Goal: Task Accomplishment & Management: Manage account settings

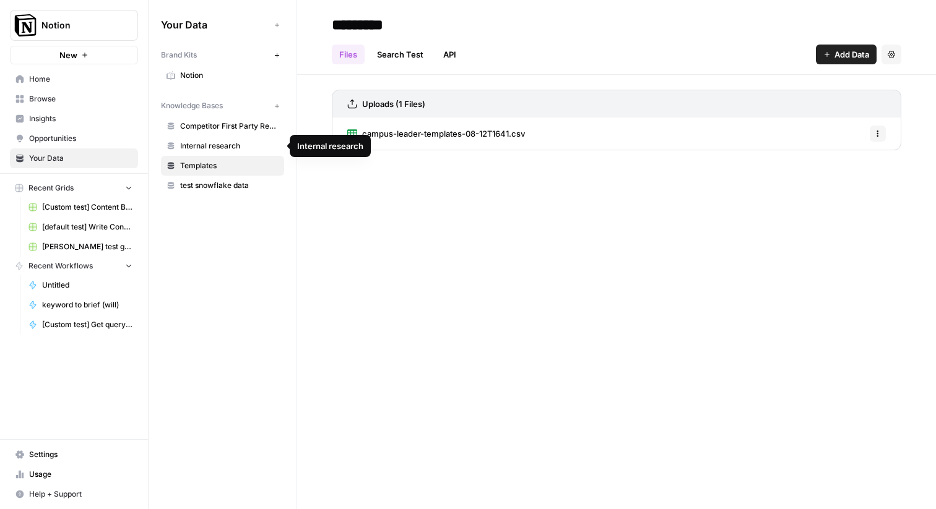
click at [199, 184] on span "test snowflake data" at bounding box center [229, 185] width 98 height 11
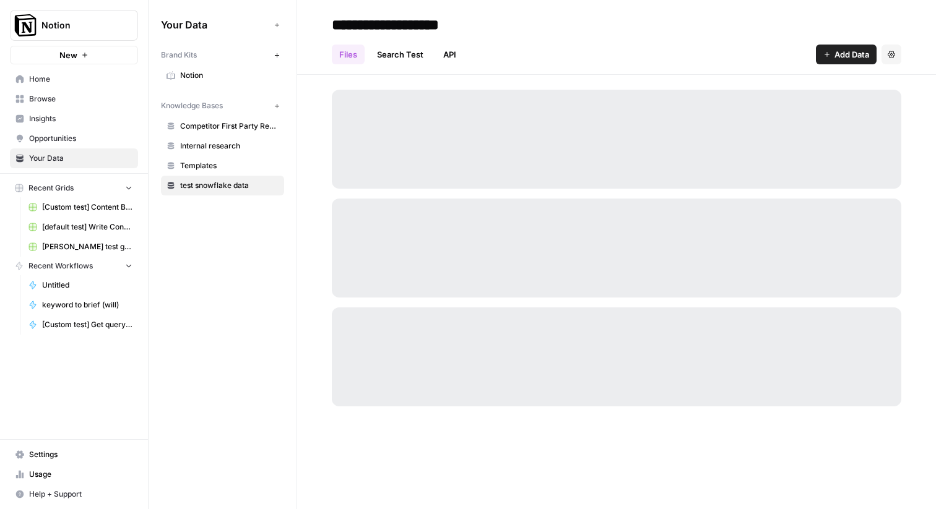
click at [35, 454] on span "Settings" at bounding box center [80, 454] width 103 height 11
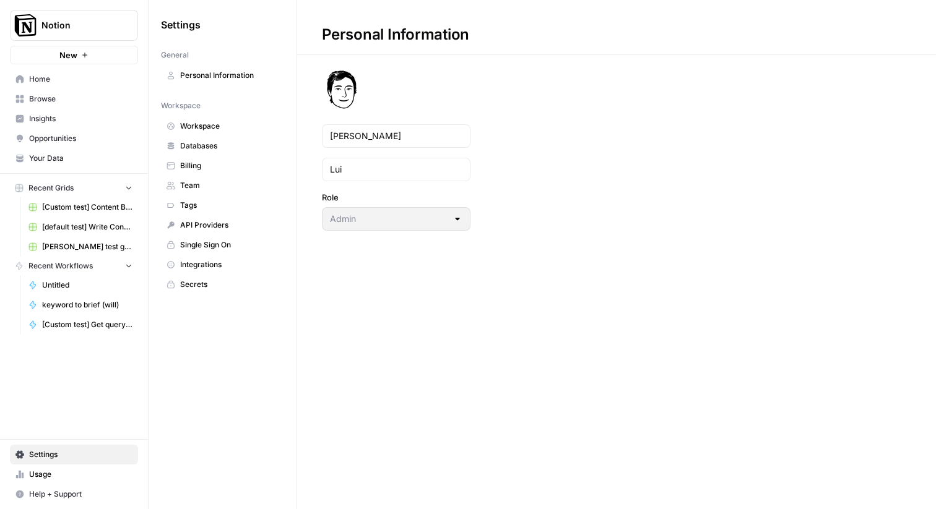
click at [203, 149] on span "Databases" at bounding box center [229, 145] width 98 height 11
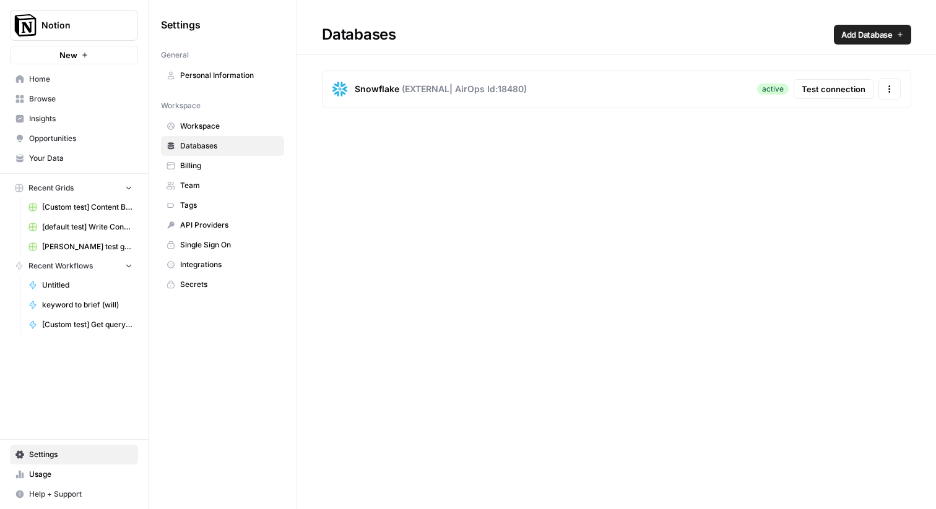
click at [832, 87] on span "Test connection" at bounding box center [833, 89] width 64 height 12
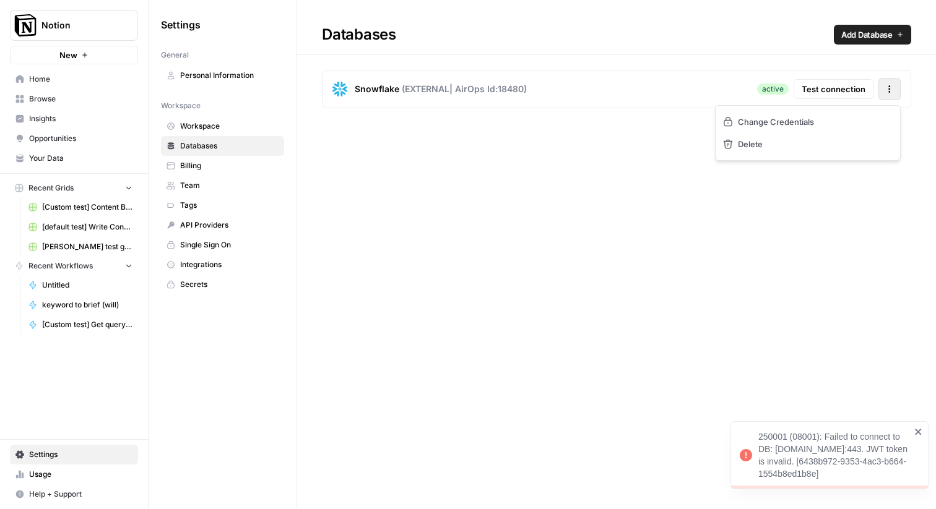
click at [886, 92] on icon "button" at bounding box center [889, 89] width 9 height 9
click at [722, 230] on div "Databases Add Database Snowflake ( EXTERNAL | AirOps Id: 18480 ) active Test co…" at bounding box center [616, 254] width 639 height 509
click at [886, 89] on icon "button" at bounding box center [889, 89] width 9 height 9
click at [836, 110] on div "Change Credentials Delete" at bounding box center [808, 133] width 186 height 56
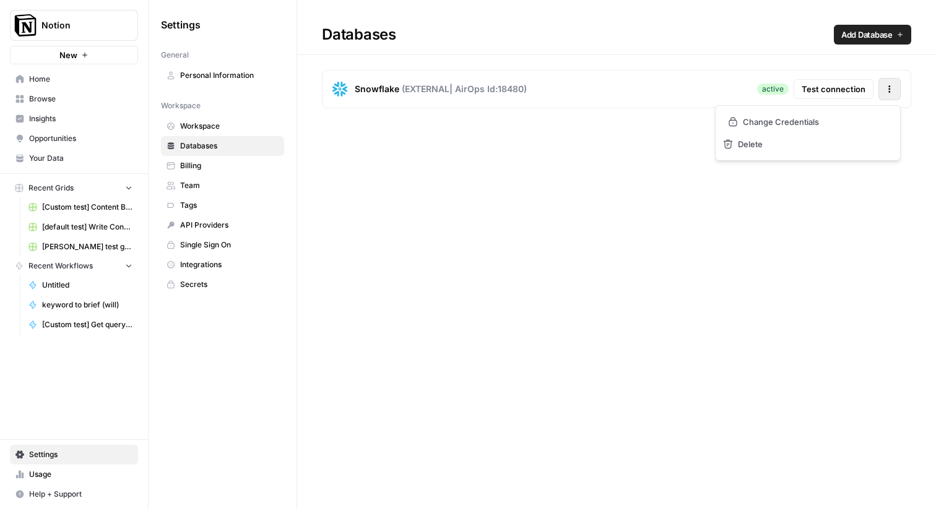
click at [834, 112] on link "Change Credentials" at bounding box center [807, 122] width 175 height 22
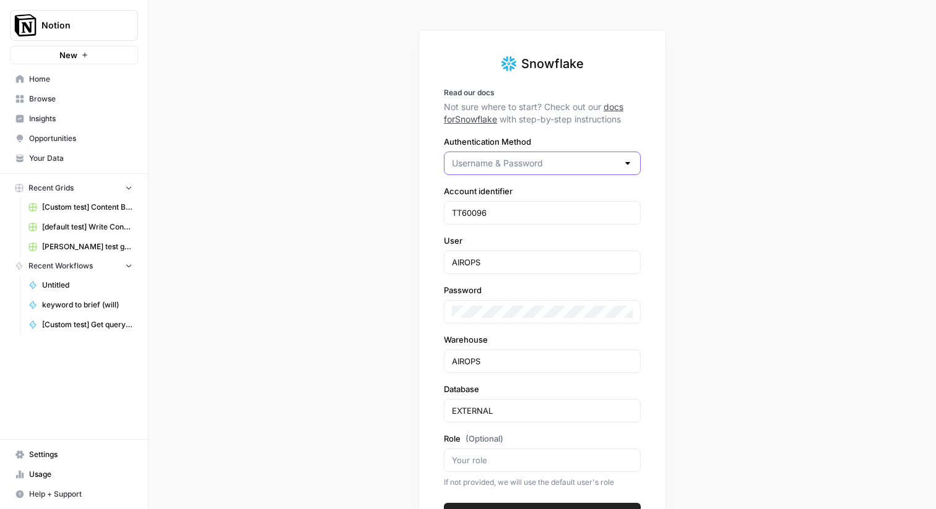
click at [502, 157] on input "Authentication Method" at bounding box center [535, 163] width 166 height 12
click at [495, 187] on button "Key Pair Authentication" at bounding box center [542, 194] width 186 height 17
type input "Key Pair Authentication"
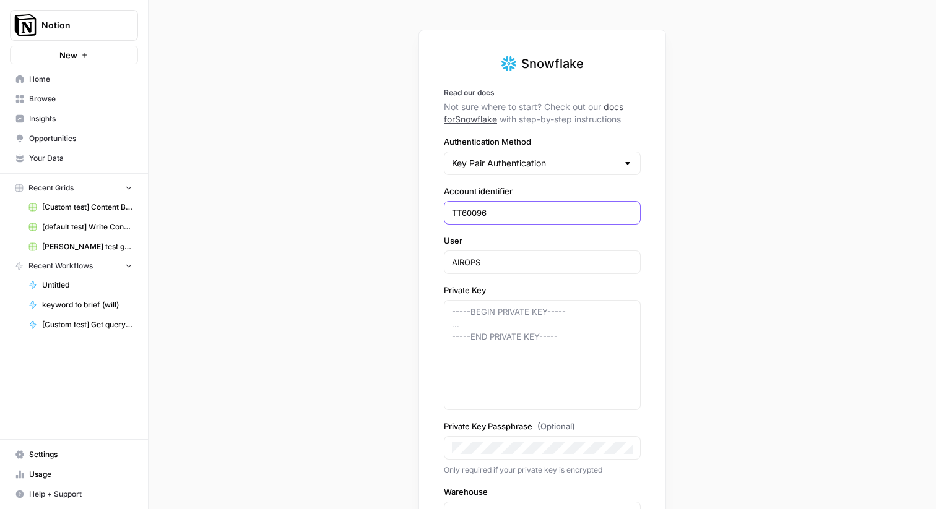
click at [495, 215] on input "TT60096" at bounding box center [542, 213] width 181 height 12
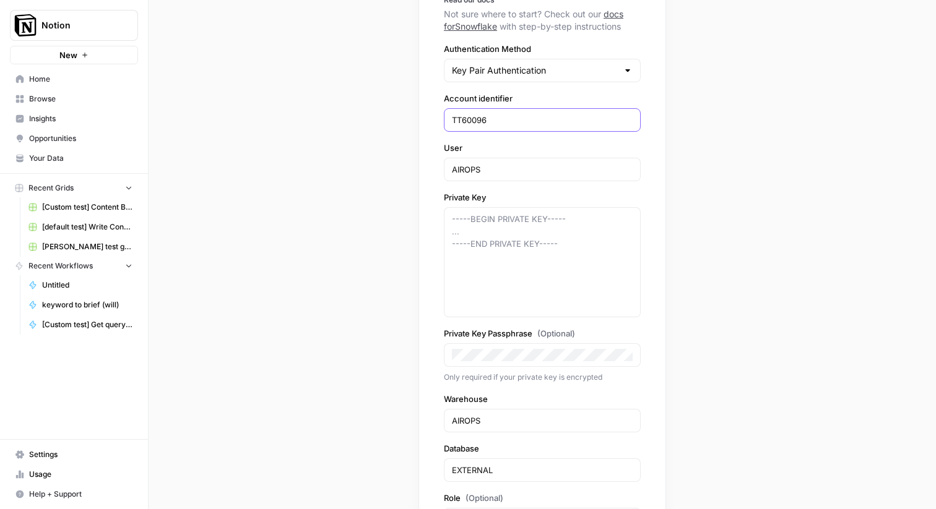
scroll to position [153, 0]
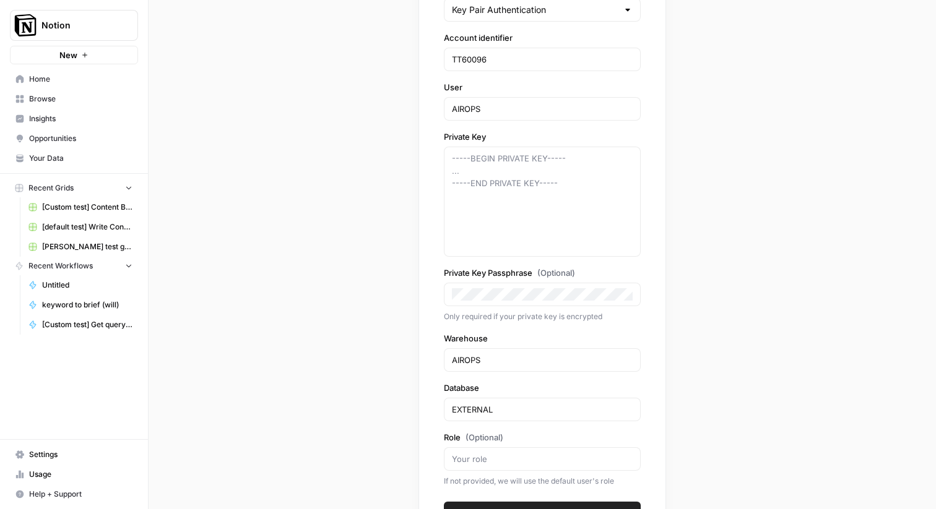
click at [535, 228] on div "-----BEGIN PRIVATE KEY----- ... -----END PRIVATE KEY-----" at bounding box center [542, 202] width 197 height 110
paste textarea "-----BEGIN ENCRYPTED PRIVATE KEY----- MIIFJDBWBgkqhkiG9w0BBQ0wSTAxBgkqhkiG9w0BB…"
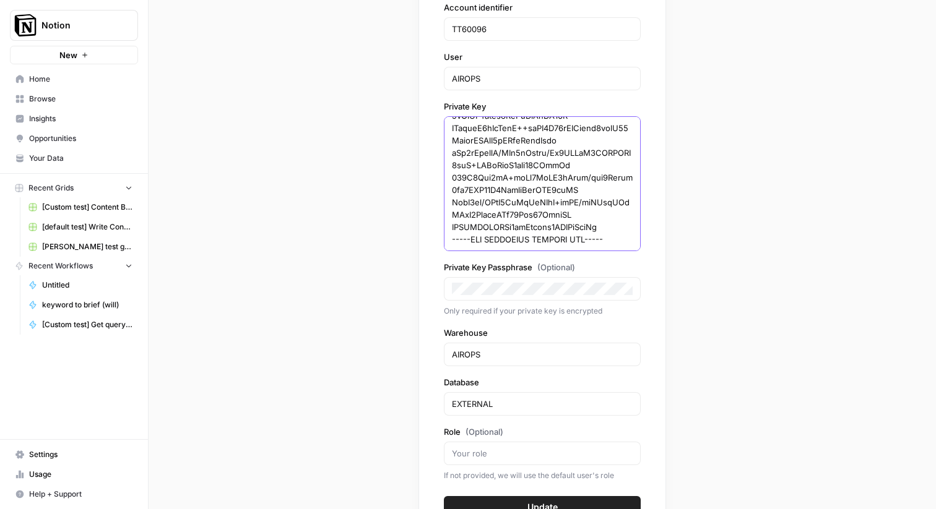
scroll to position [248, 0]
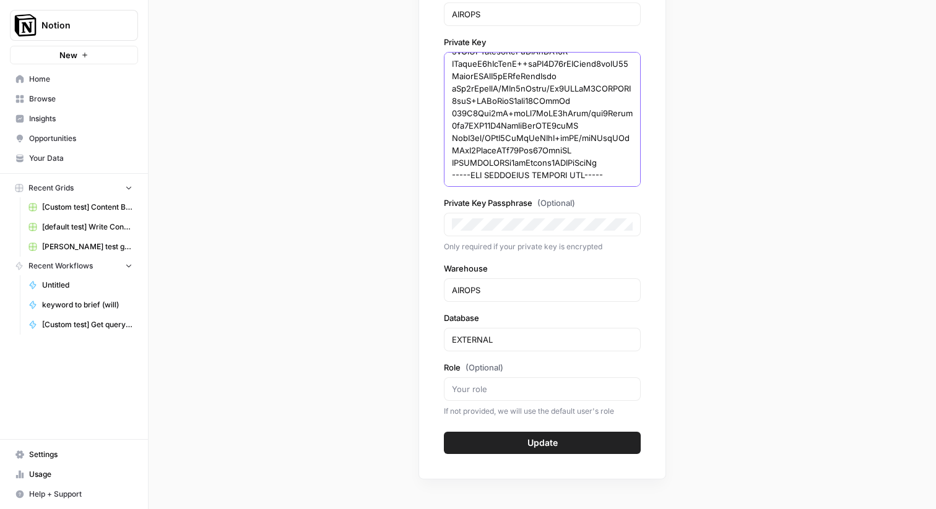
type textarea "-----BEGIN ENCRYPTED PRIVATE KEY----- MIIFJDBWBgkqhkiG9w0BBQ0wSTAxBgkqhkiG9w0BB…"
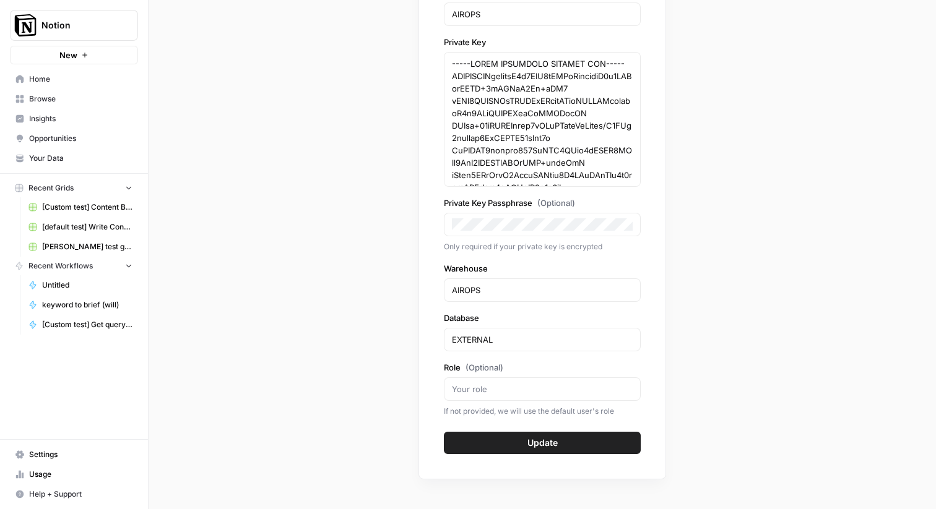
click at [715, 222] on div "Snowflake Read our docs Not sure where to start? Check out our docs for Snowfla…" at bounding box center [542, 254] width 787 height 509
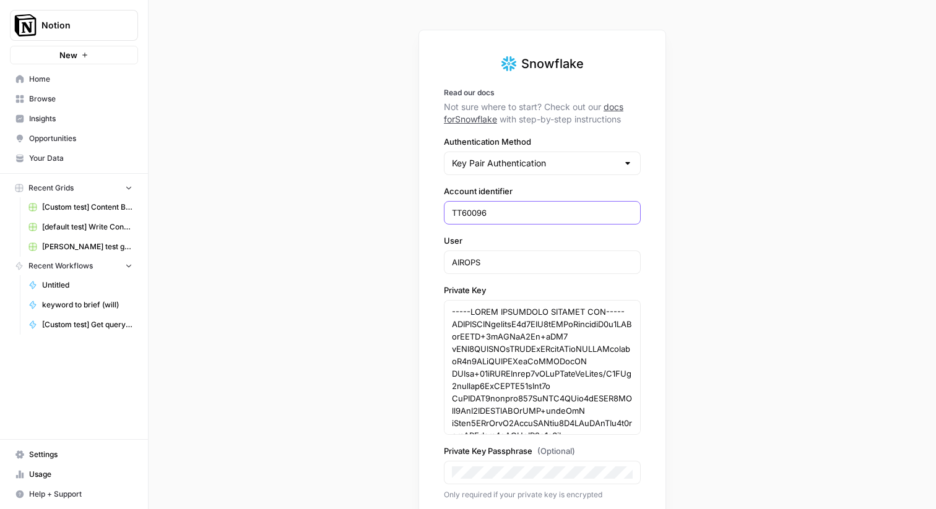
click at [494, 218] on input "TT60096" at bounding box center [542, 213] width 181 height 12
click at [496, 212] on input "TT60096" at bounding box center [542, 213] width 181 height 12
click at [611, 106] on link "docs for Snowflake" at bounding box center [533, 112] width 179 height 23
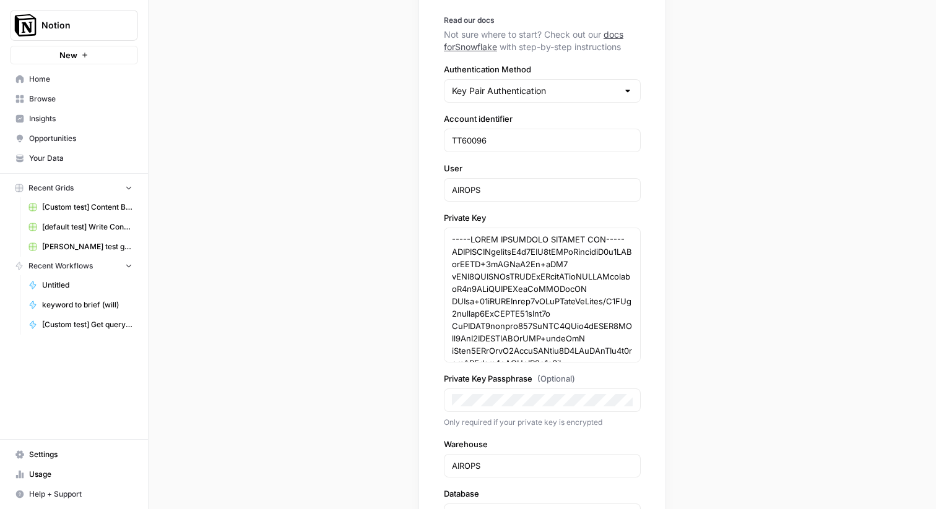
scroll to position [248, 0]
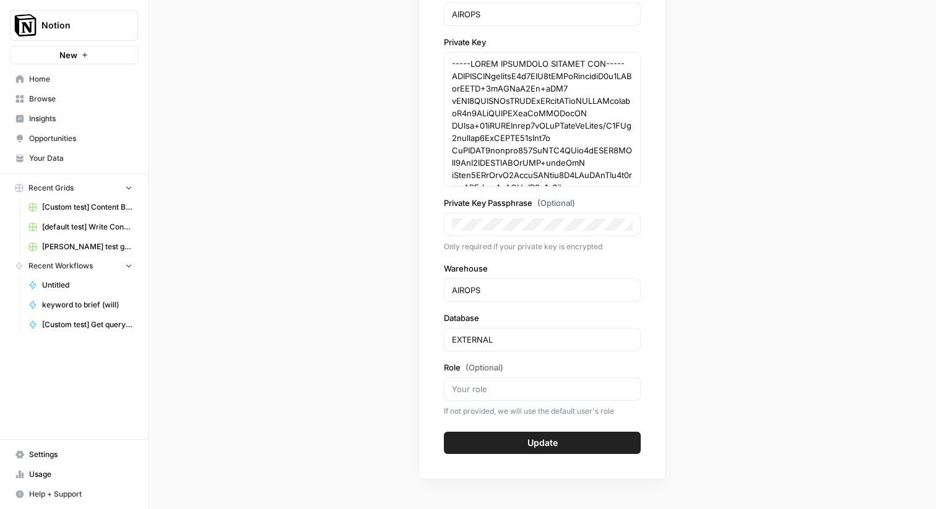
click at [512, 438] on button "Update" at bounding box center [542, 443] width 197 height 22
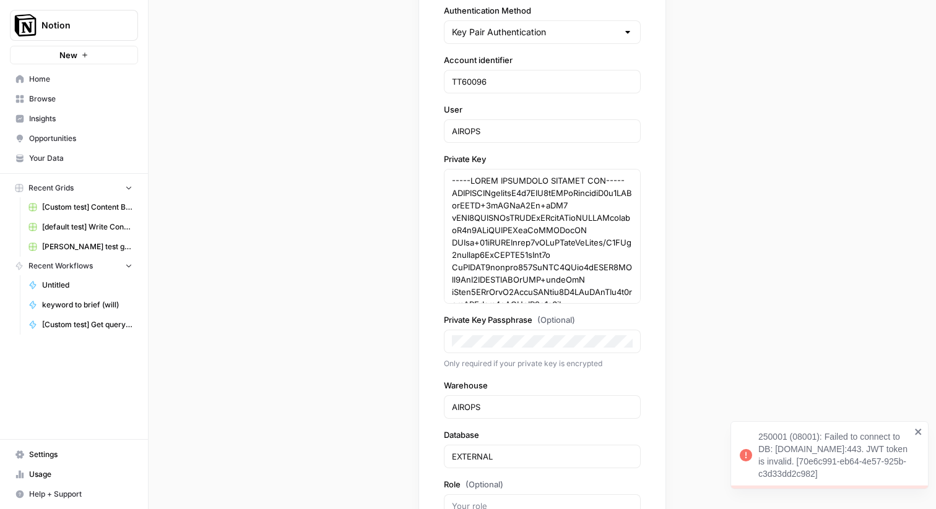
scroll to position [131, 0]
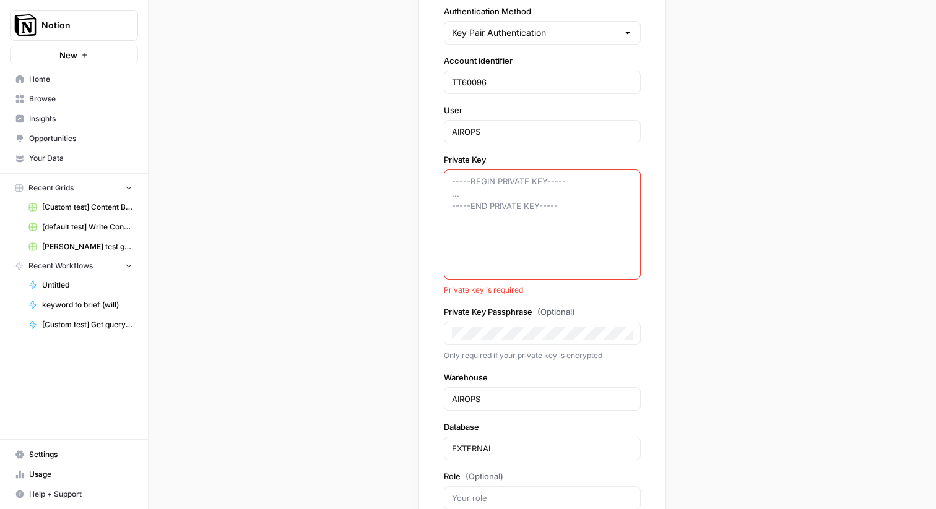
paste textarea "-----BEGIN ENCRYPTED PRIVATE KEY----- MIIFJDBWBgkqhkiG9w0BBQ0wSTAxBgkqhkiG9w0BB…"
type textarea "-----BEGIN ENCRYPTED PRIVATE KEY----- MIIFJDBWBgkqhkiG9w0BBQ0wSTAxBgkqhkiG9w0BB…"
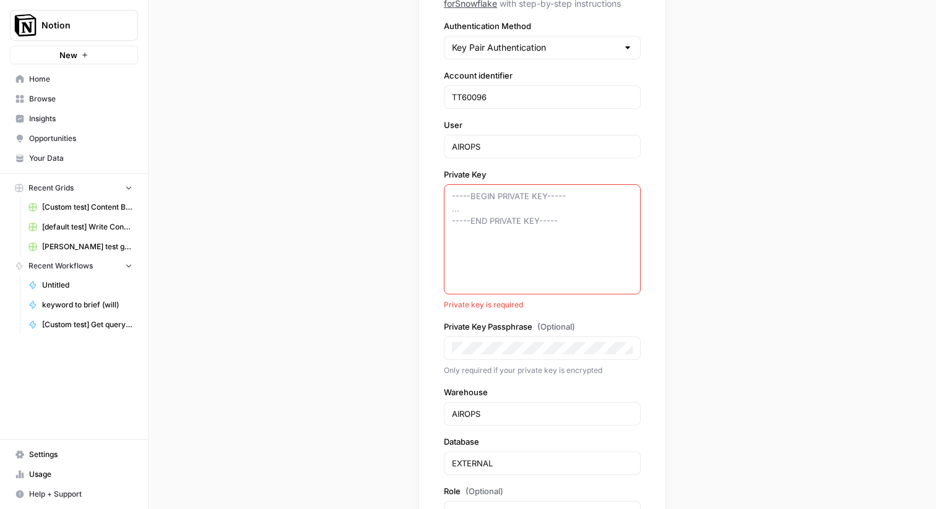
scroll to position [103, 0]
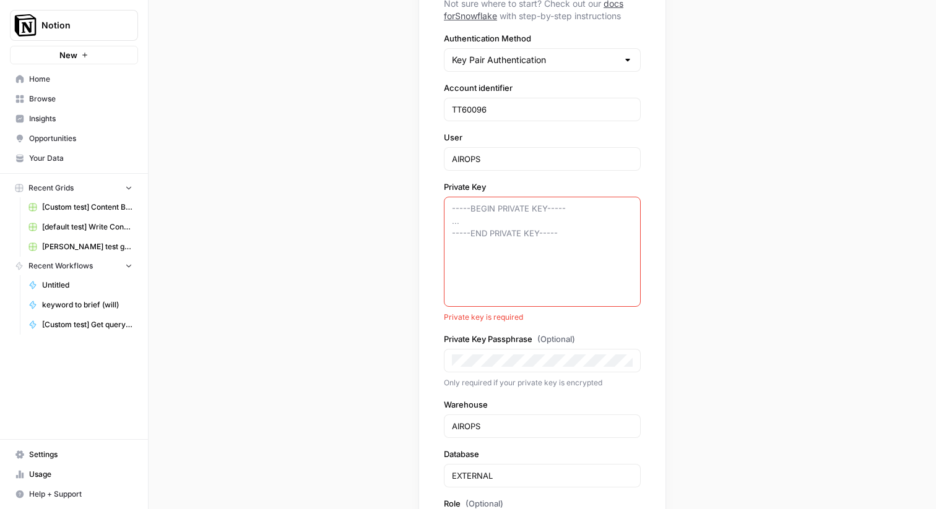
paste textarea "-----BEGIN ENCRYPTED PRIVATE KEY----- MIIFJDBWBgkqhkiG9w0BBQ0wSTAxBgkqhkiG9w0BB…"
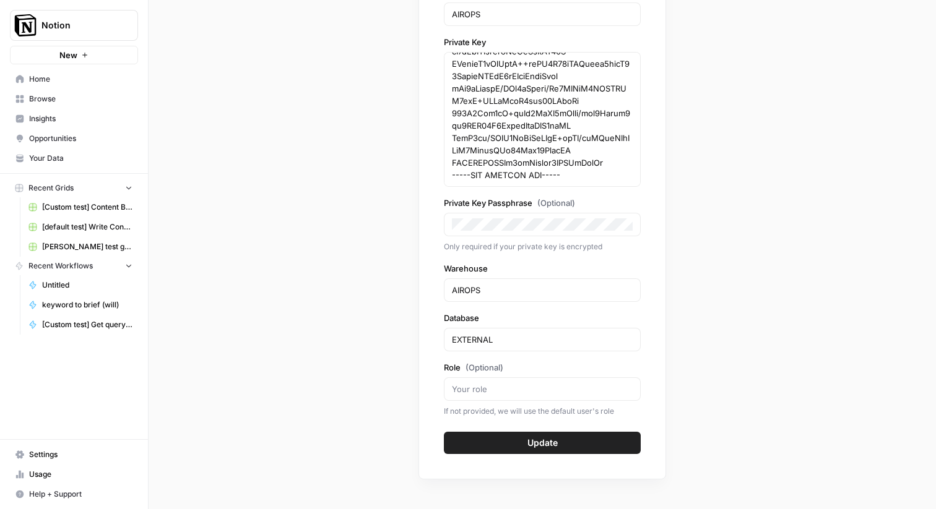
scroll to position [0, 0]
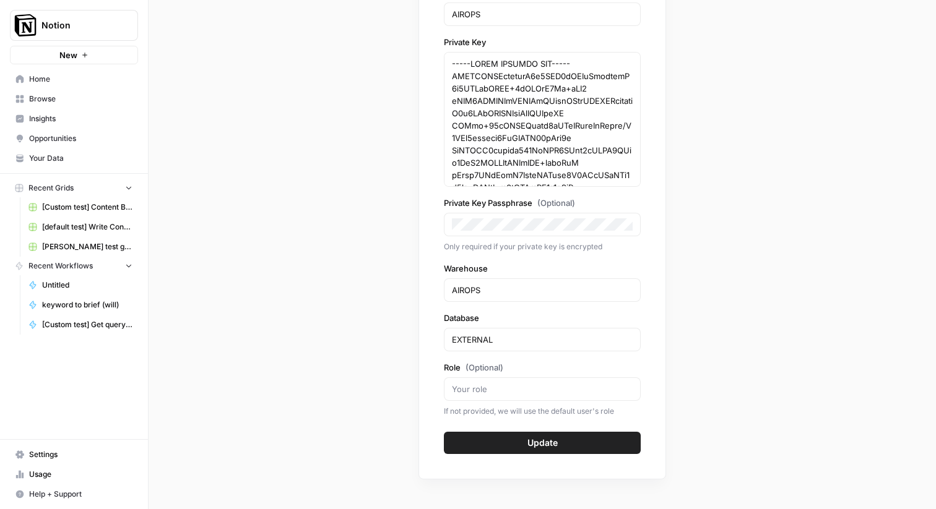
click at [577, 454] on button "Update" at bounding box center [542, 443] width 197 height 22
click at [771, 295] on div "Snowflake Read our docs Not sure where to start? Check out our docs for Snowfla…" at bounding box center [542, 254] width 787 height 509
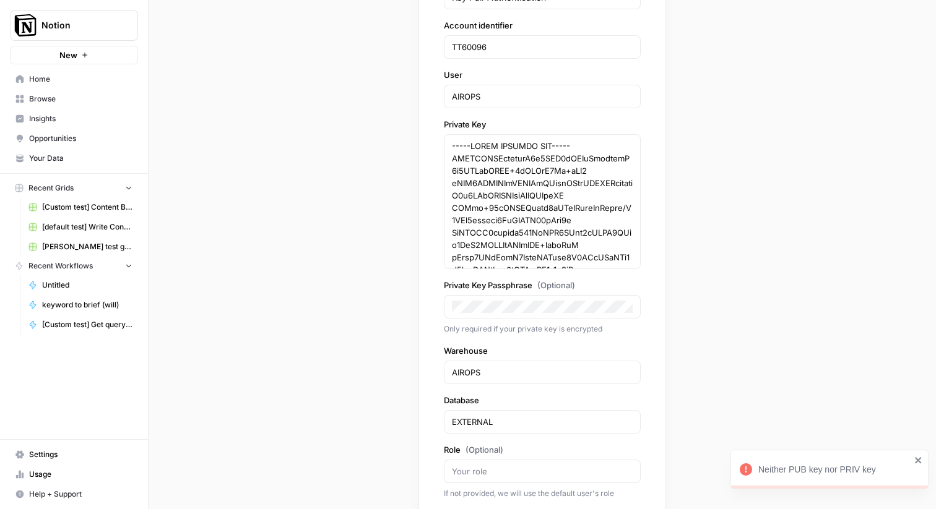
scroll to position [149, 0]
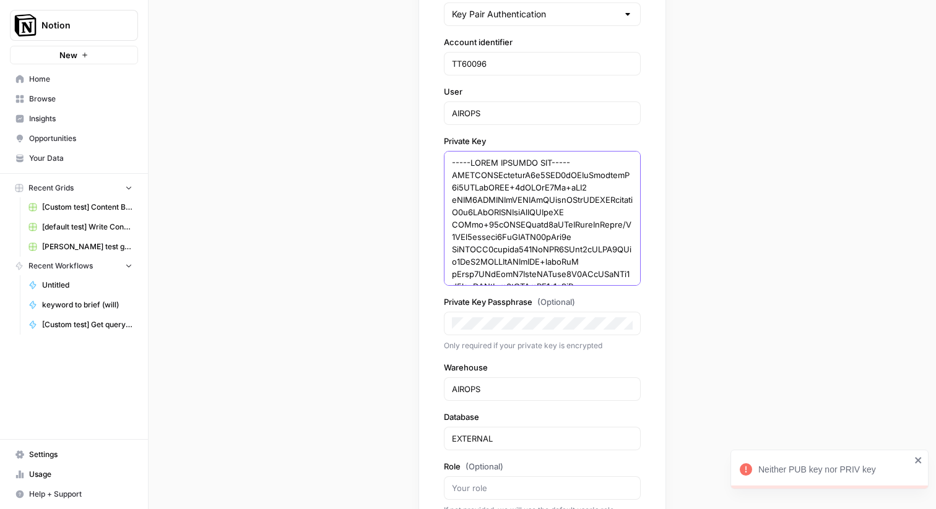
click at [545, 240] on textarea "Private Key" at bounding box center [542, 509] width 181 height 705
click at [537, 218] on textarea "Private Key" at bounding box center [542, 509] width 181 height 705
paste textarea "ENCRYPTED"
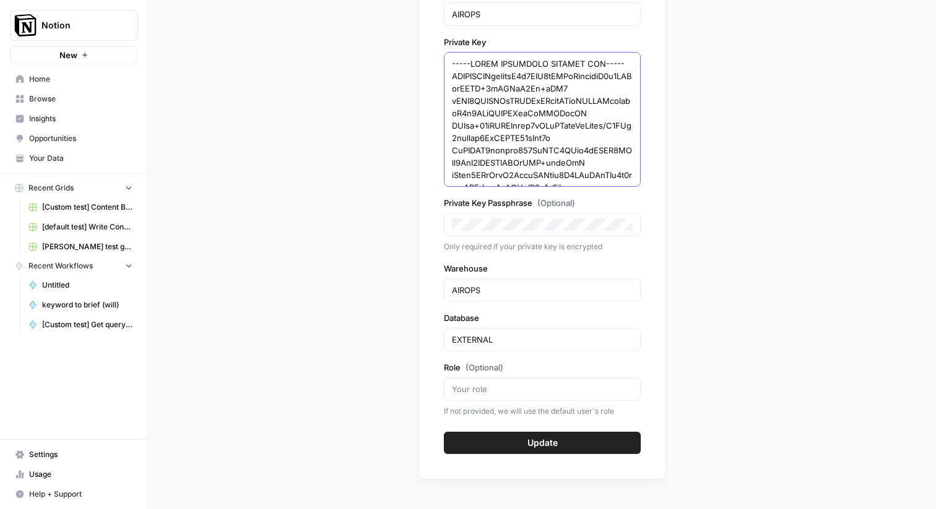
type textarea "-----BEGIN ENCRYPTED PRIVATE KEY----- MIIFJDBWBgkqhkiG9w0BBQ0wSTAxBgkqhkiG9w0BB…"
click at [558, 436] on button "Update" at bounding box center [542, 443] width 197 height 22
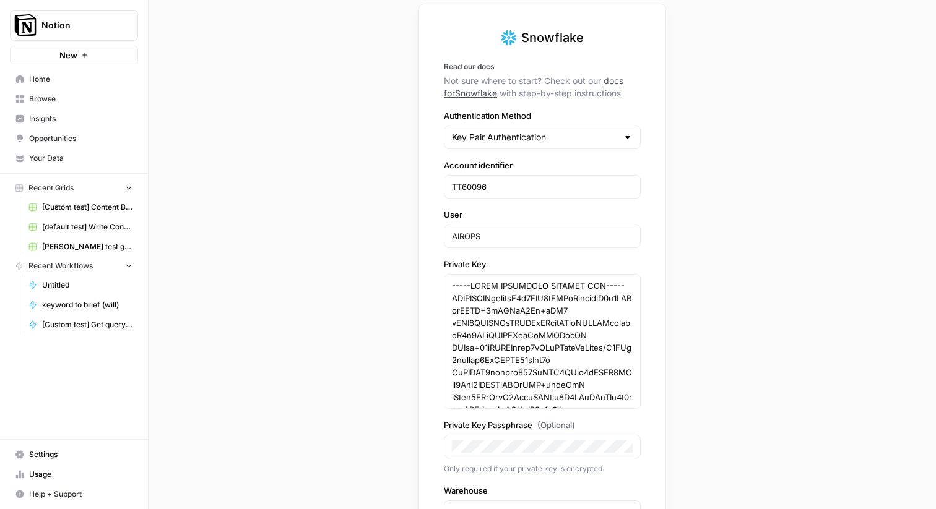
scroll to position [3, 0]
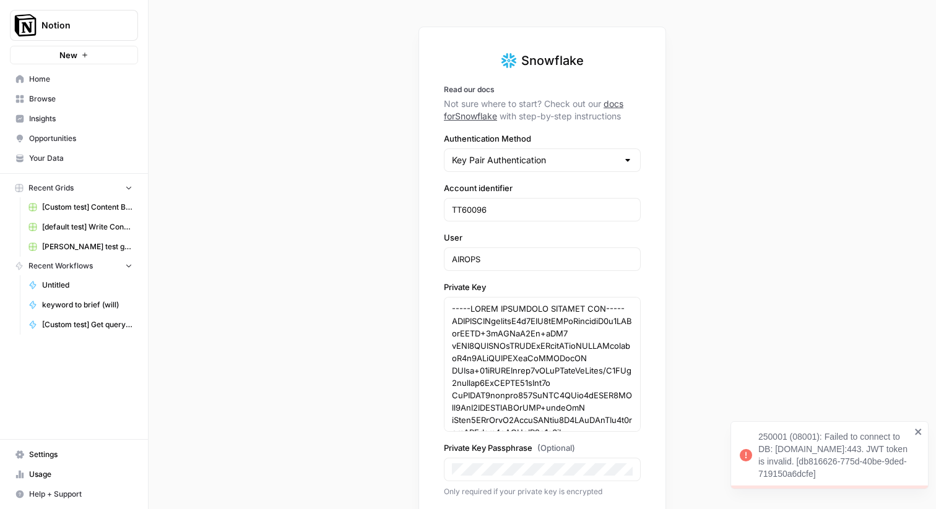
click at [735, 260] on div "Snowflake Read our docs Not sure where to start? Check out our docs for Snowfla…" at bounding box center [542, 254] width 787 height 509
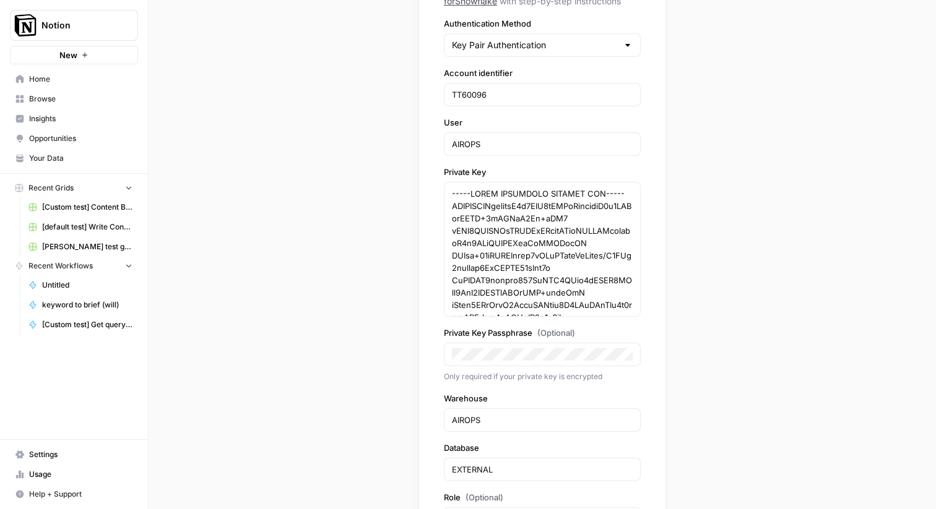
scroll to position [145, 0]
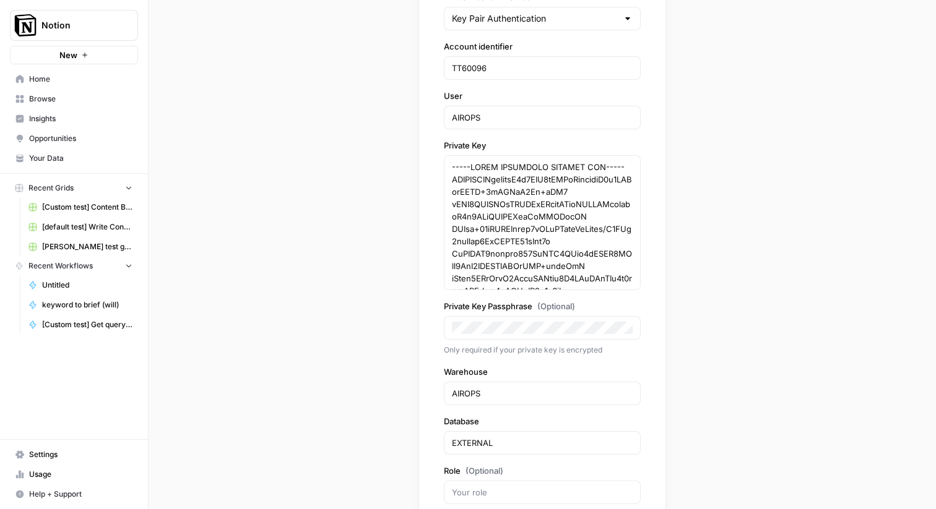
click at [524, 401] on div "AIROPS" at bounding box center [542, 394] width 197 height 24
click at [516, 392] on input "AIROPS" at bounding box center [542, 393] width 181 height 12
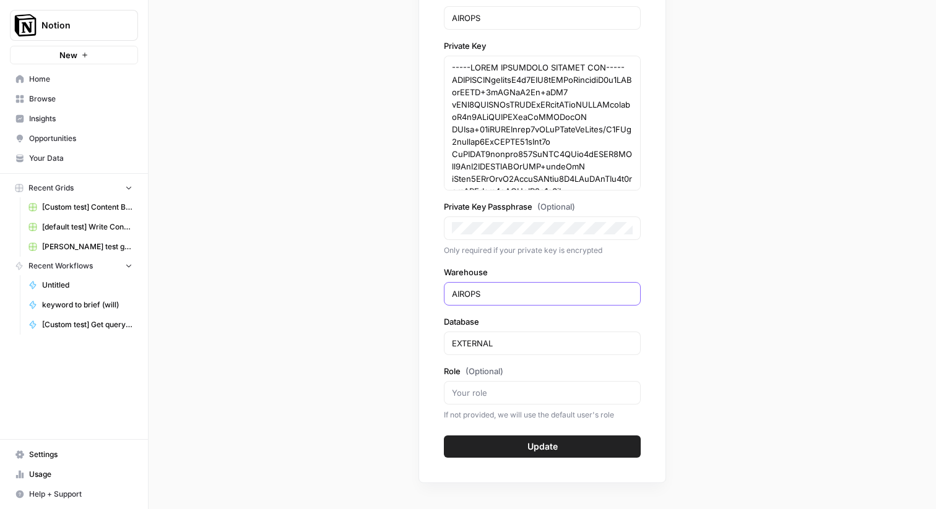
scroll to position [248, 0]
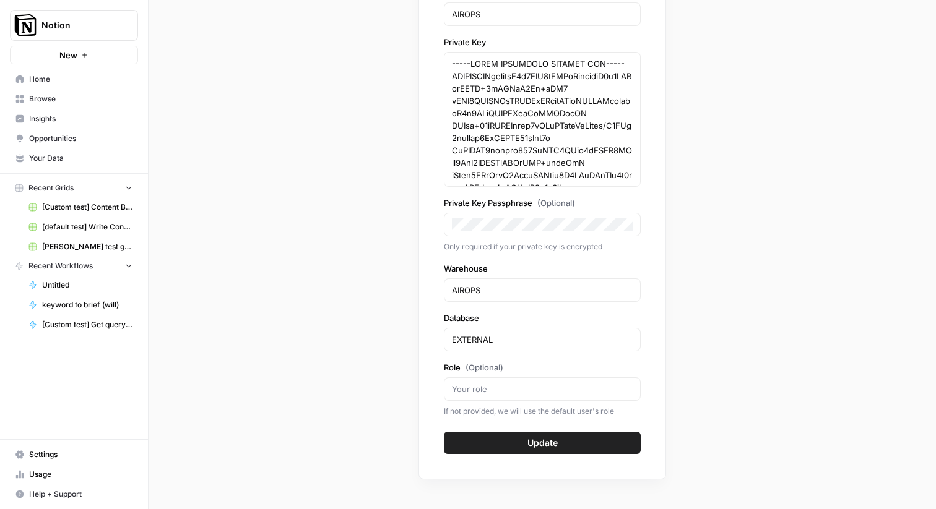
click at [545, 311] on form "Snowflake Read our docs Not sure where to start? Check out our docs for Snowfla…" at bounding box center [542, 130] width 197 height 647
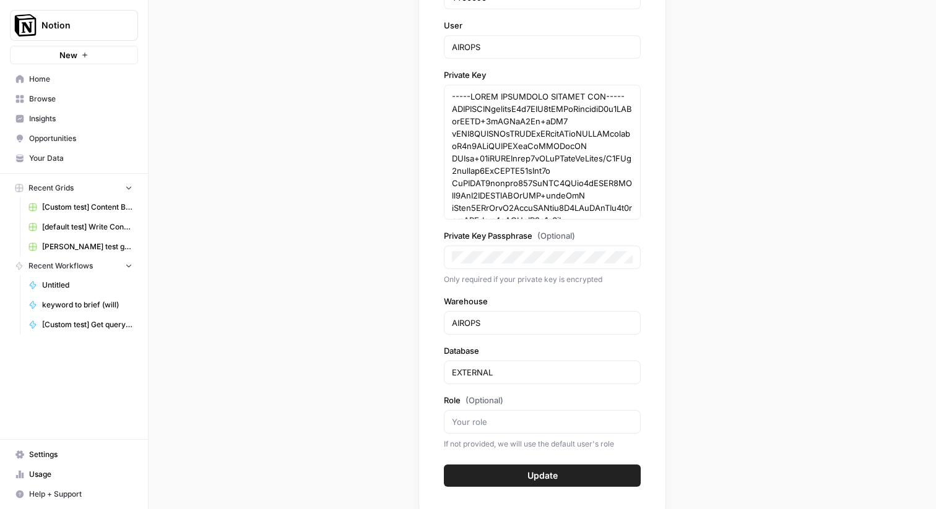
scroll to position [214, 0]
